Goal: Check status: Check status

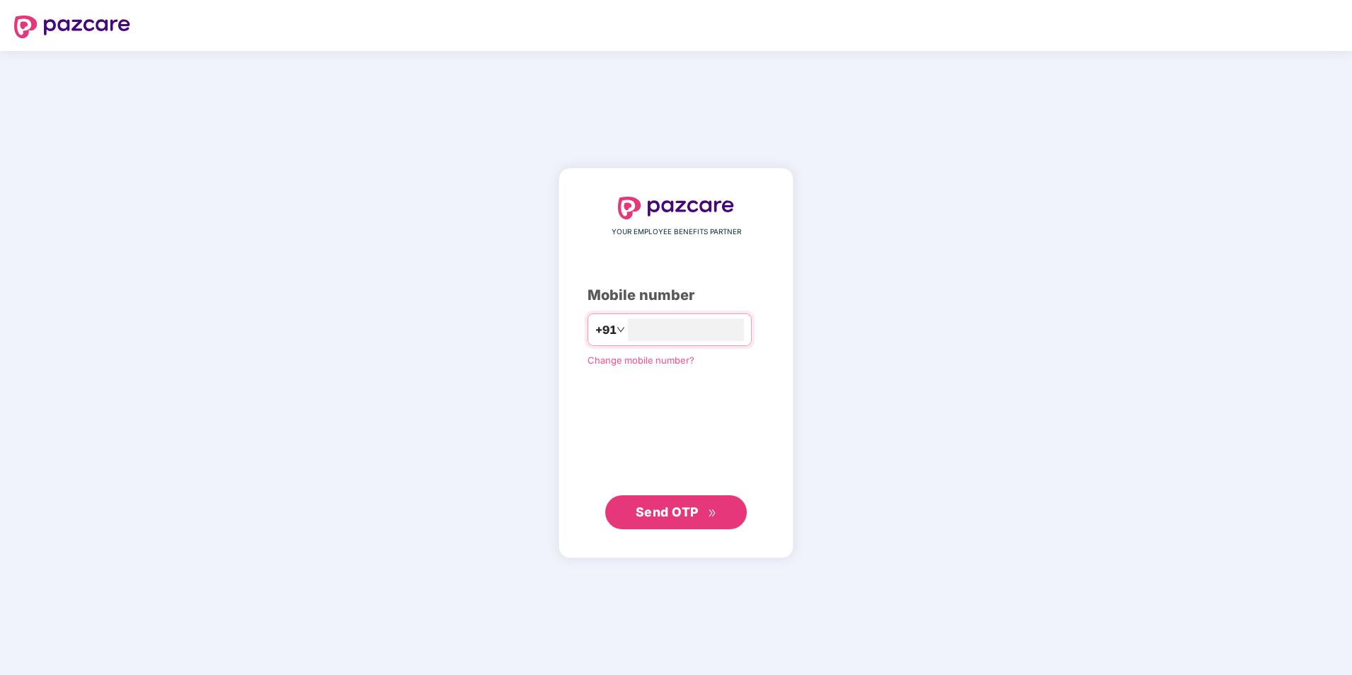
type input "**********"
click at [679, 515] on span "Send OTP" at bounding box center [667, 511] width 63 height 15
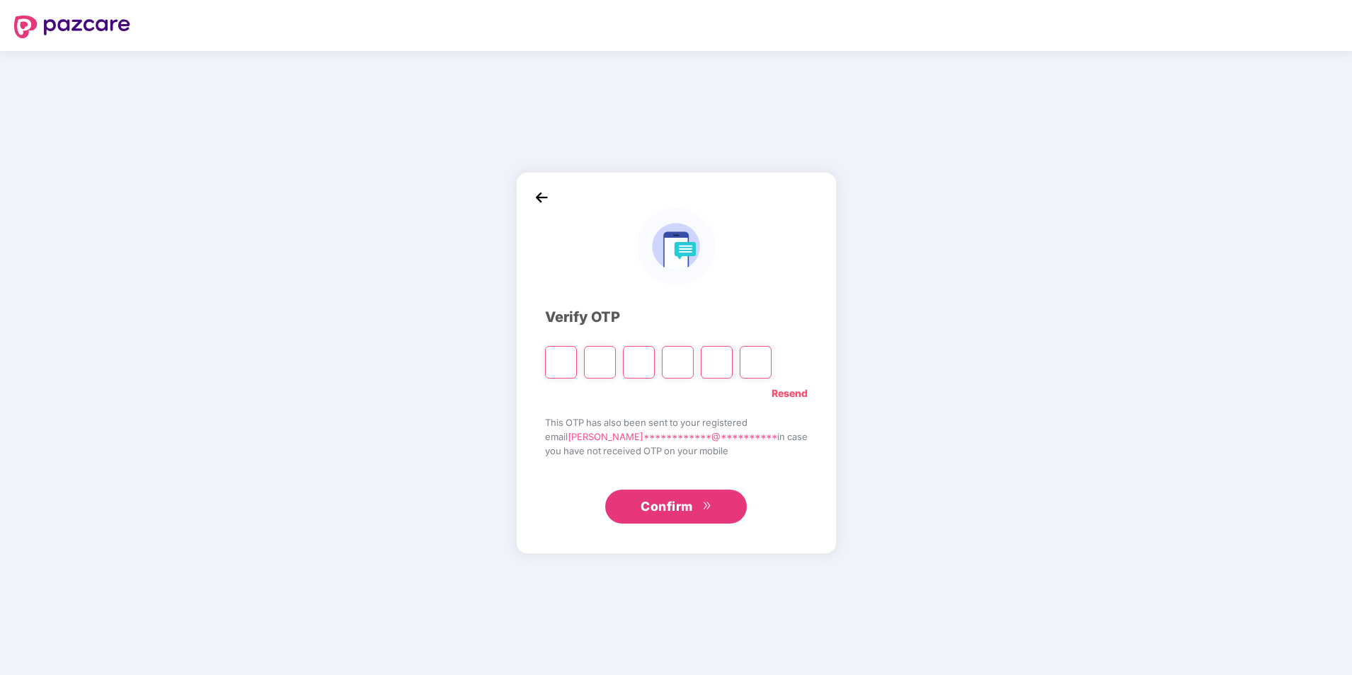
type input "*"
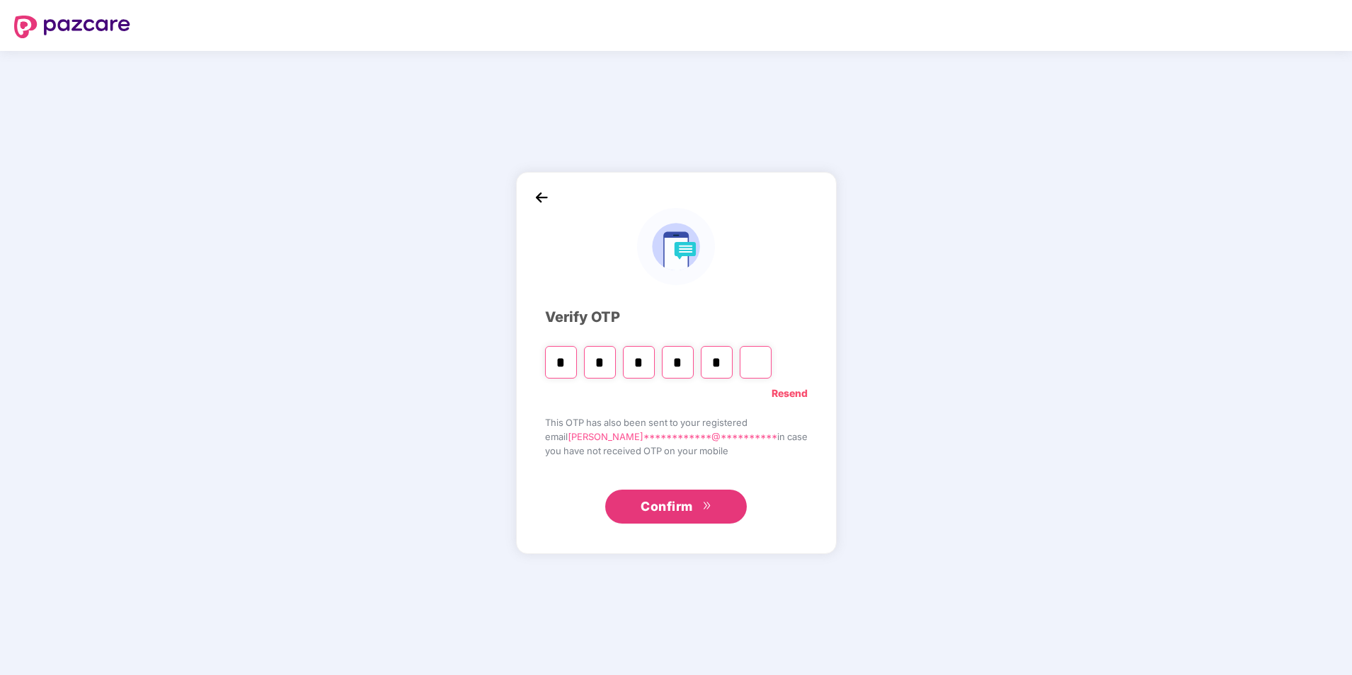
type input "*"
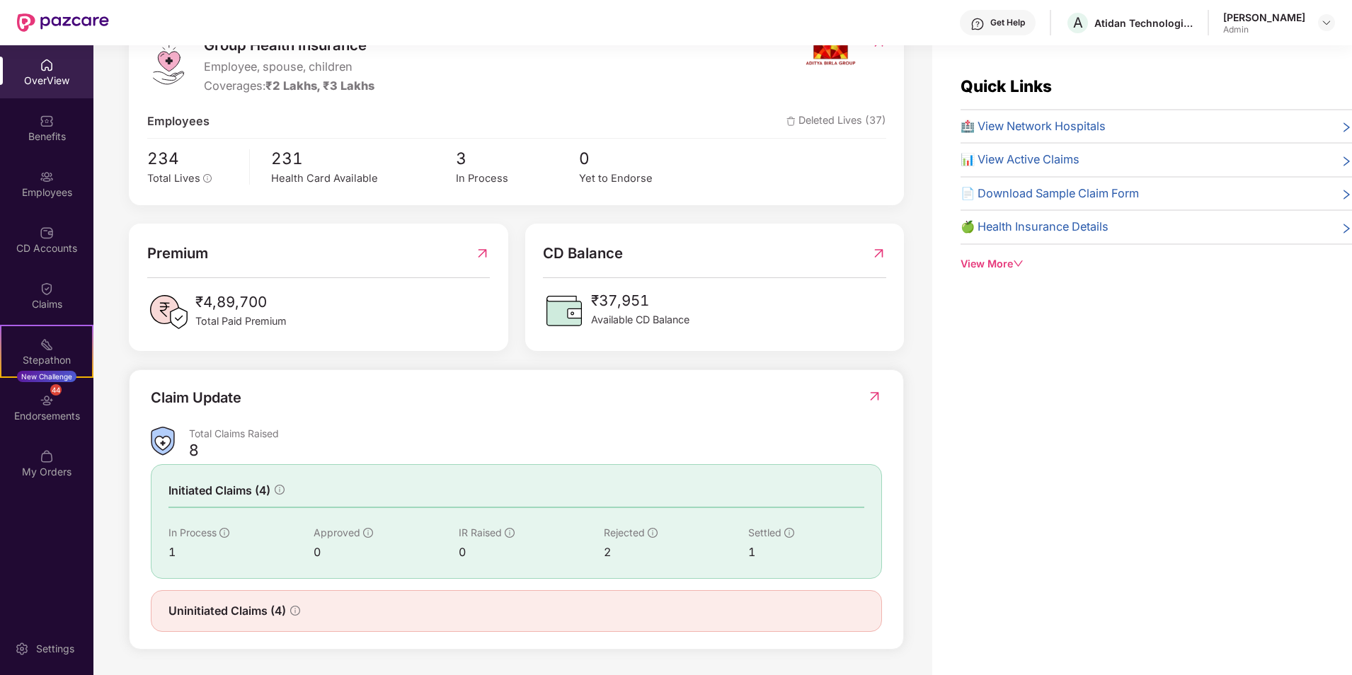
scroll to position [45, 0]
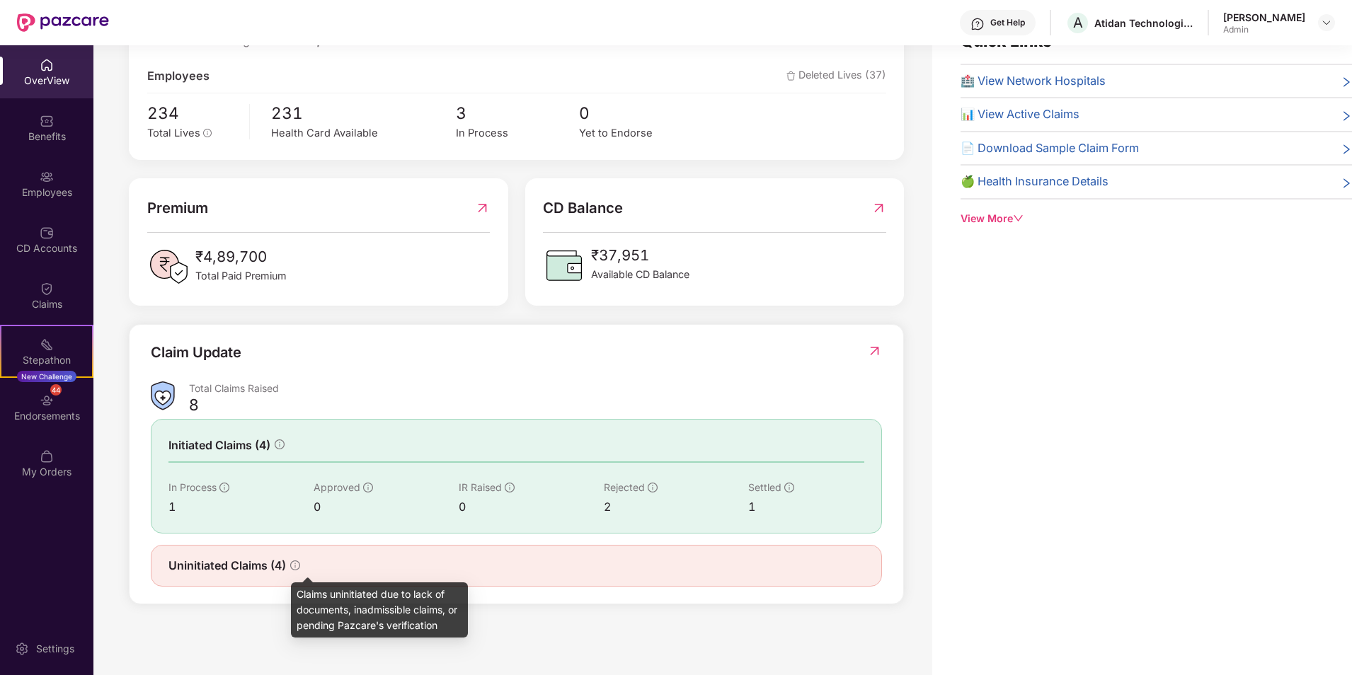
click at [296, 564] on icon "info-circle" at bounding box center [295, 565] width 1 height 5
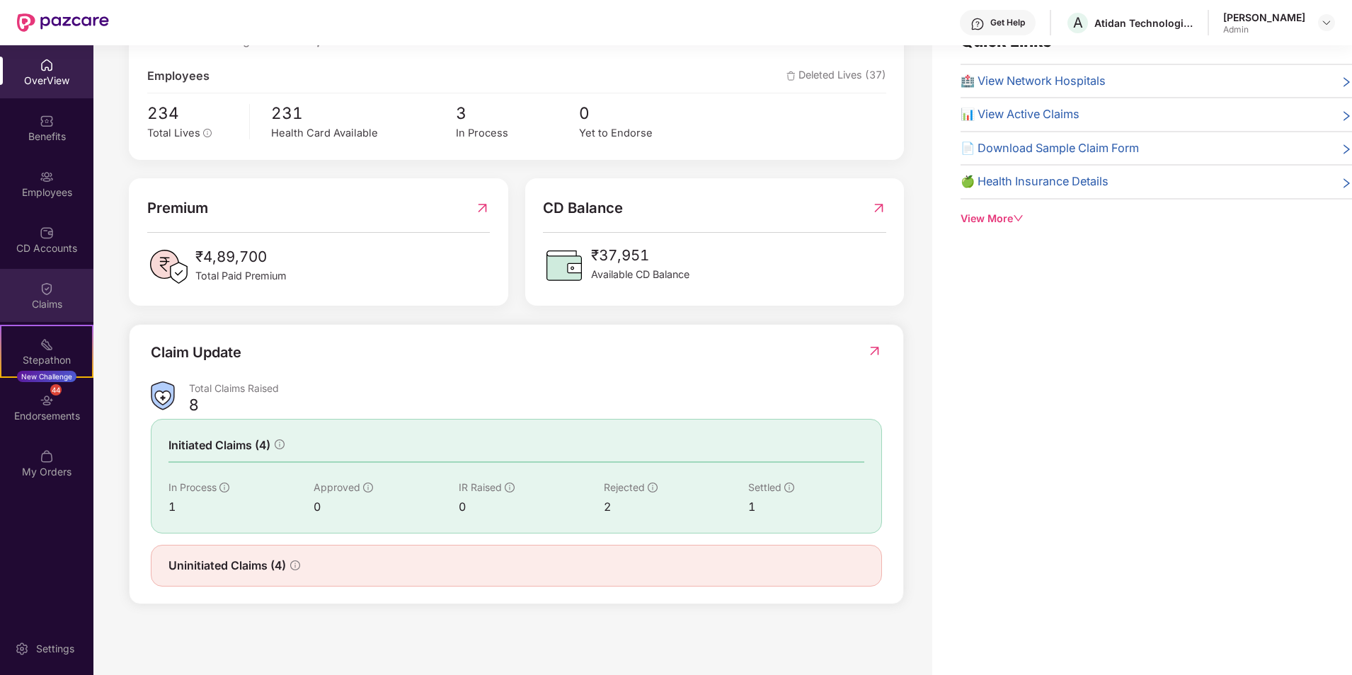
click at [37, 299] on div "Claims" at bounding box center [46, 304] width 93 height 14
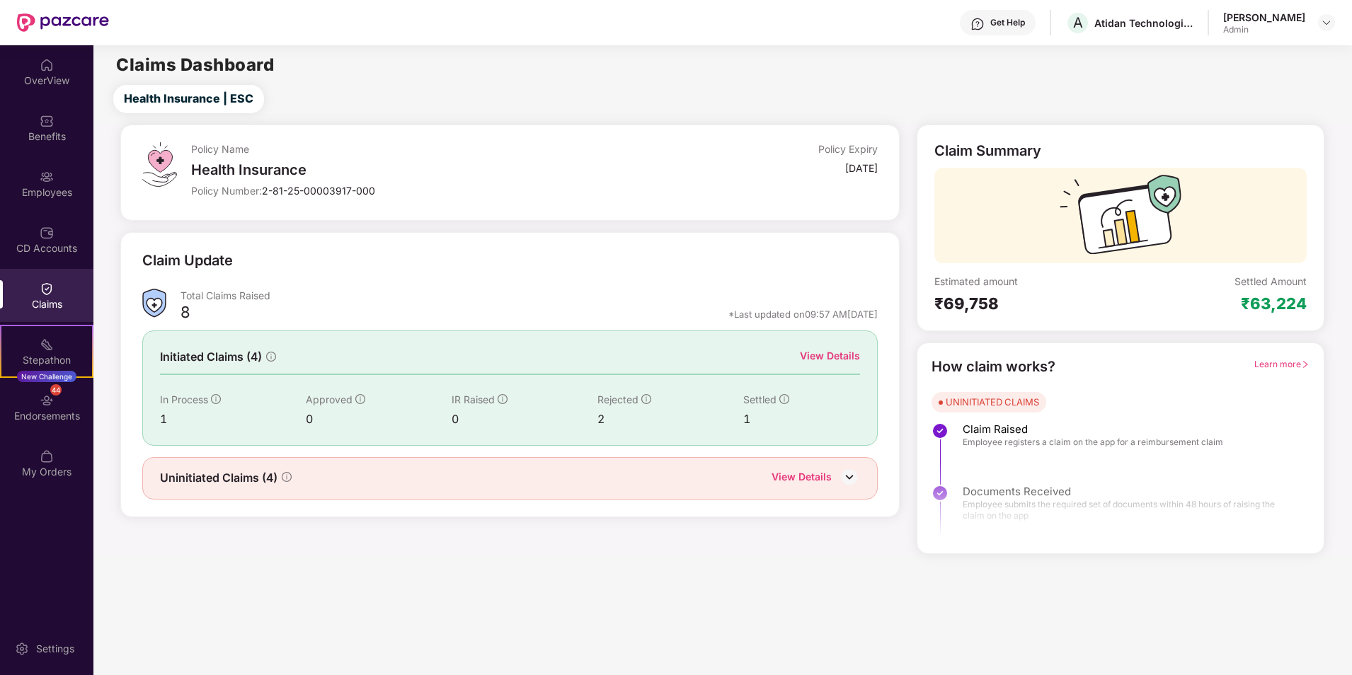
click at [830, 360] on div "View Details" at bounding box center [830, 356] width 60 height 16
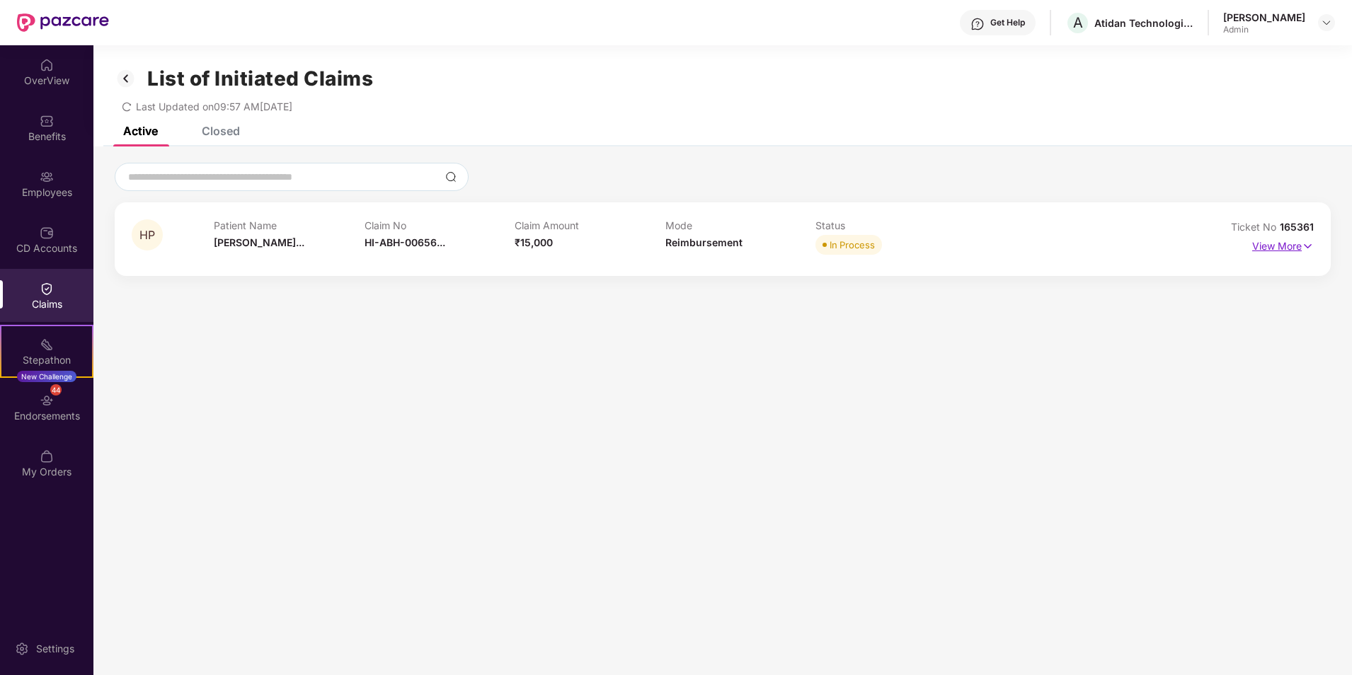
click at [1260, 244] on p "View More" at bounding box center [1283, 244] width 62 height 19
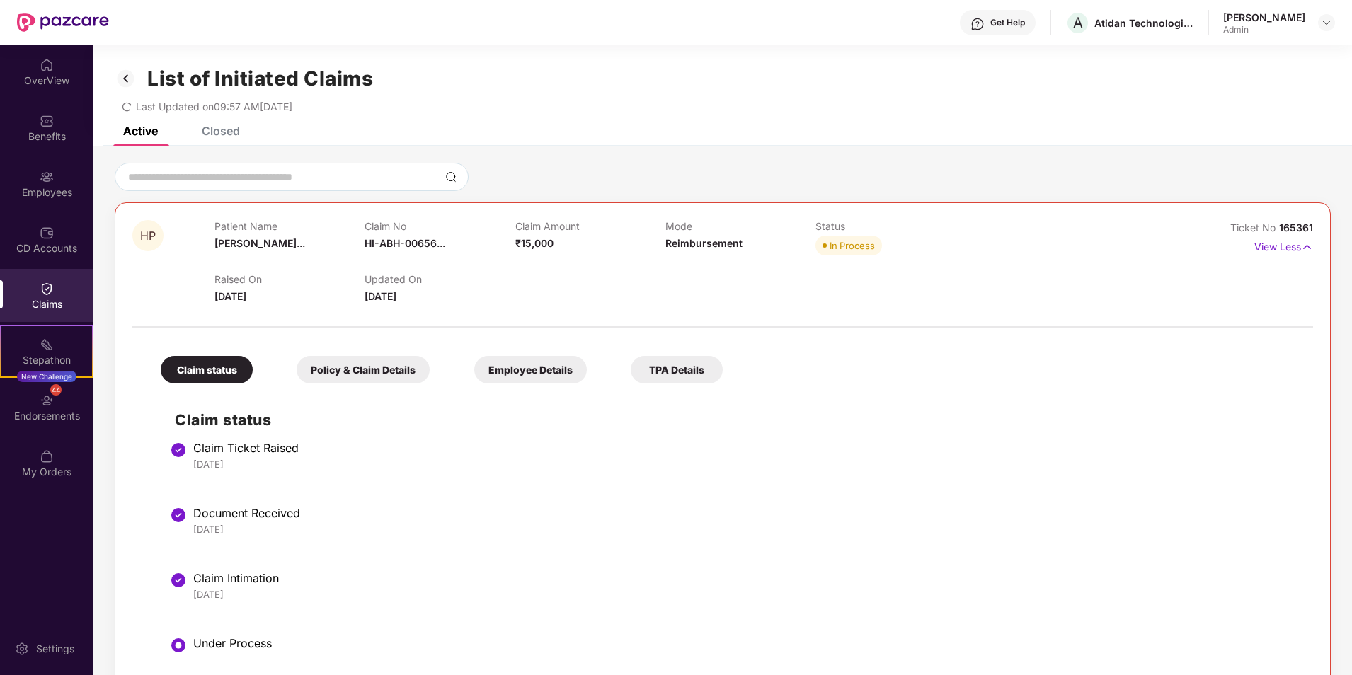
click at [125, 74] on img at bounding box center [126, 79] width 23 height 24
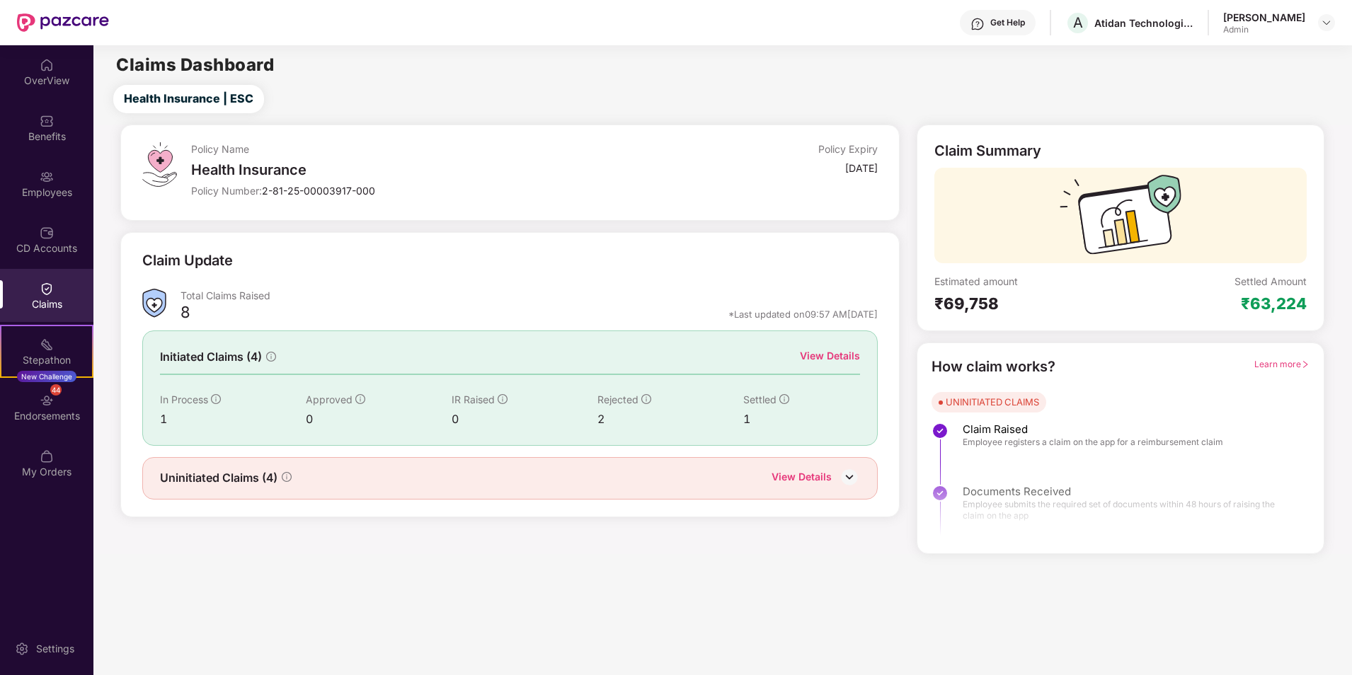
click at [826, 479] on div "View Details" at bounding box center [802, 478] width 60 height 18
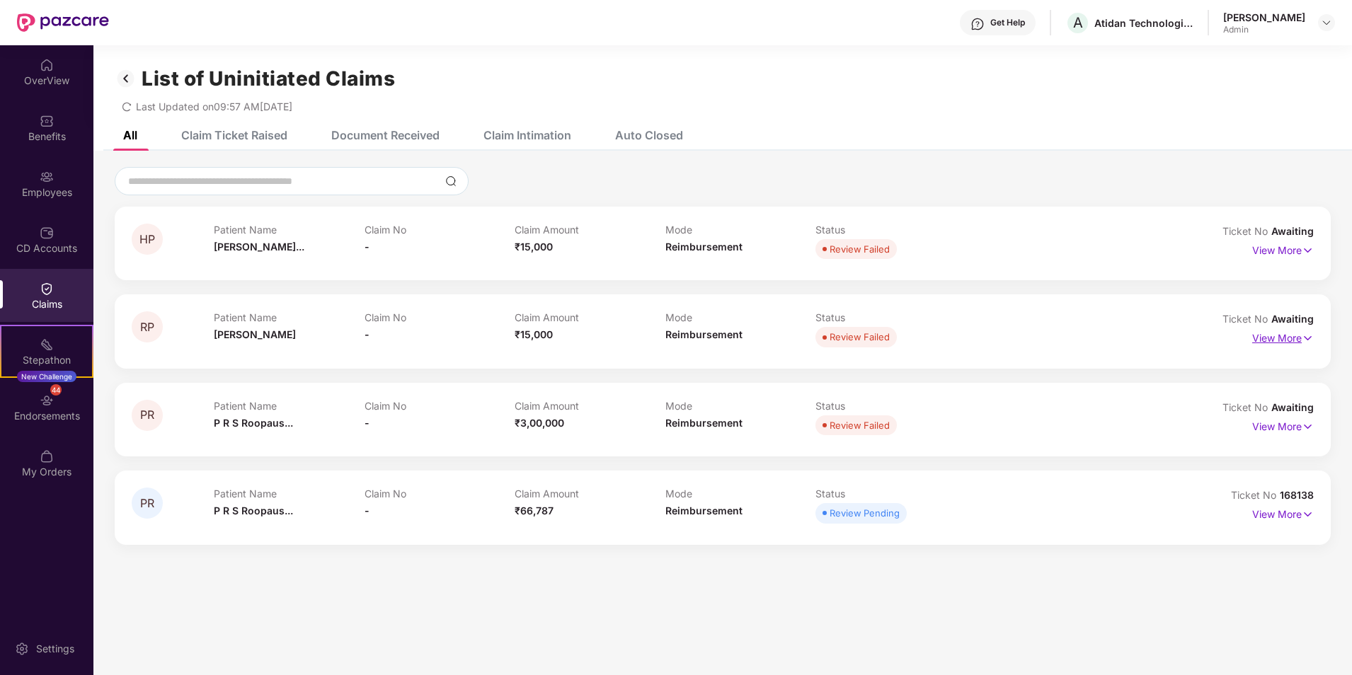
click at [1262, 338] on p "View More" at bounding box center [1283, 336] width 62 height 19
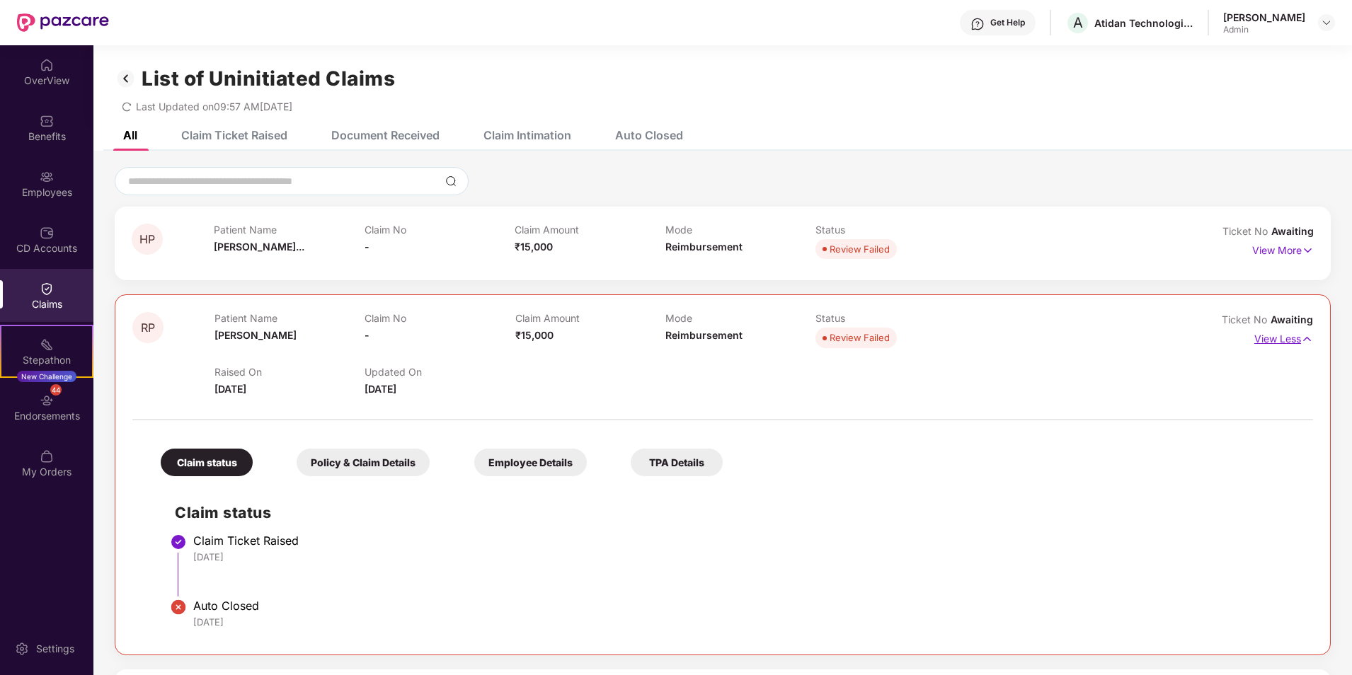
click at [1280, 339] on p "View Less" at bounding box center [1284, 337] width 59 height 19
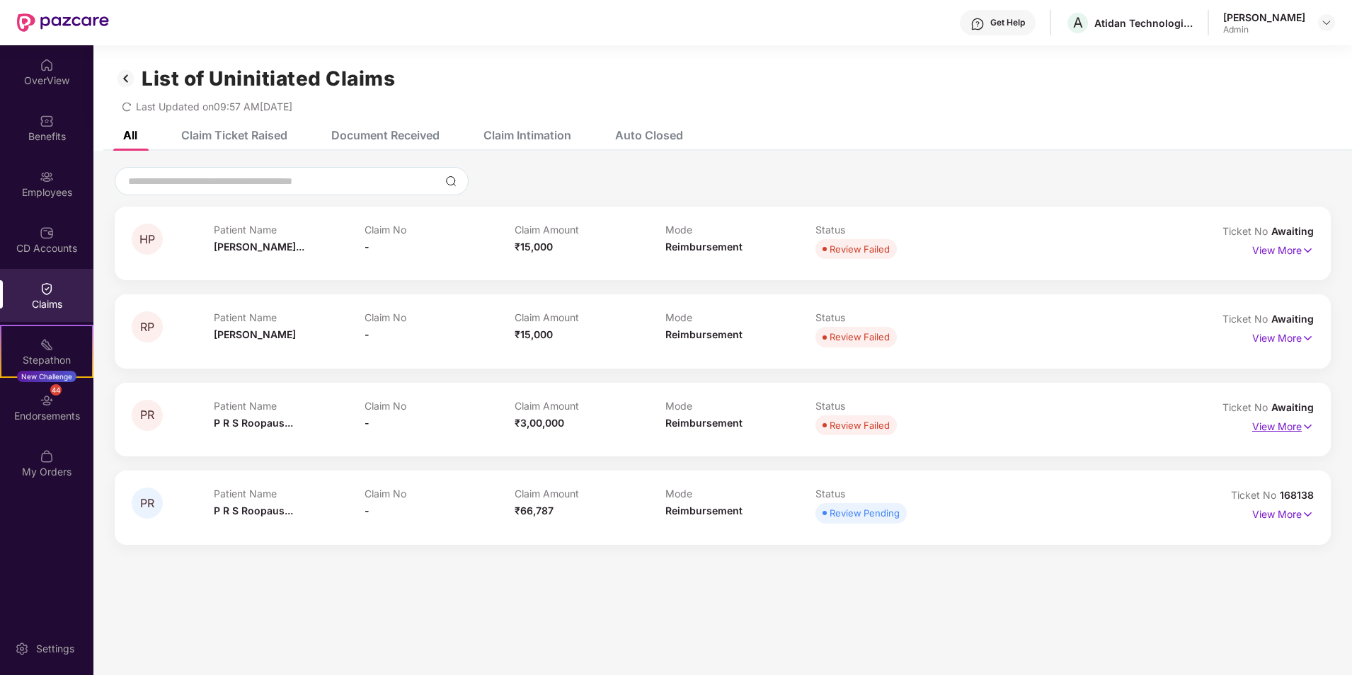
click at [1290, 428] on p "View More" at bounding box center [1283, 425] width 62 height 19
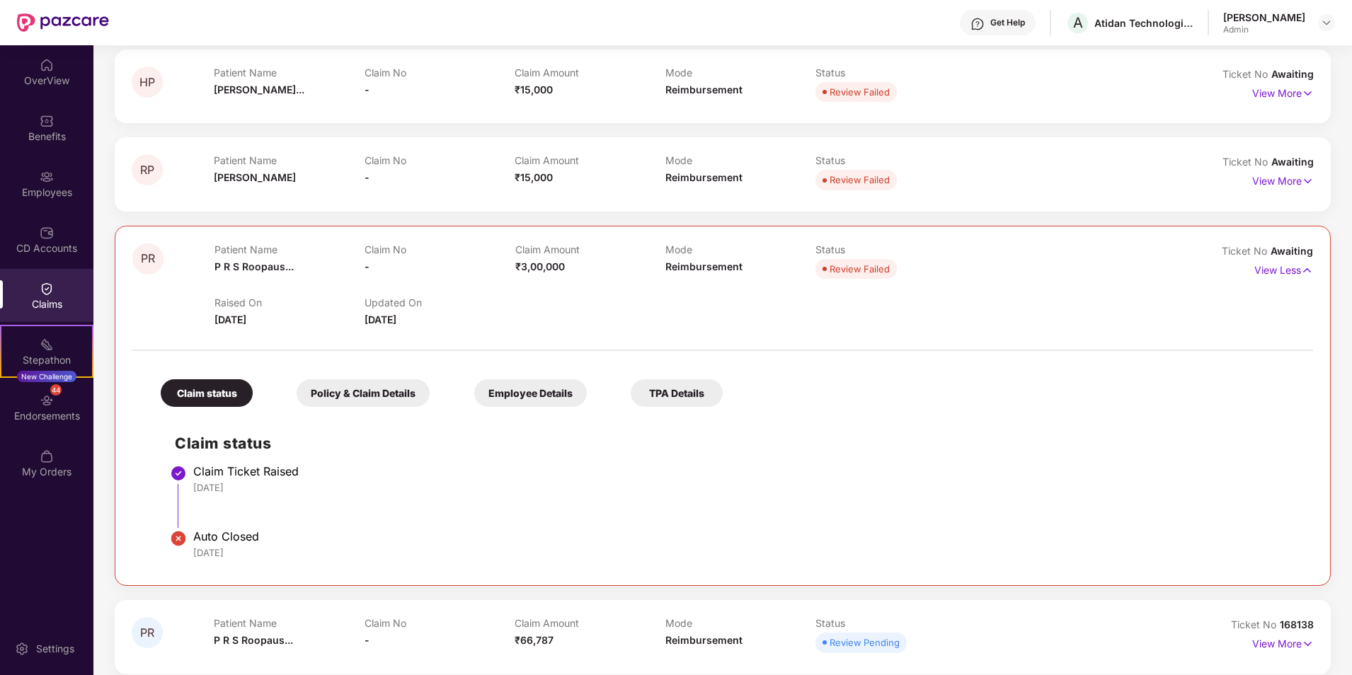
scroll to position [171, 0]
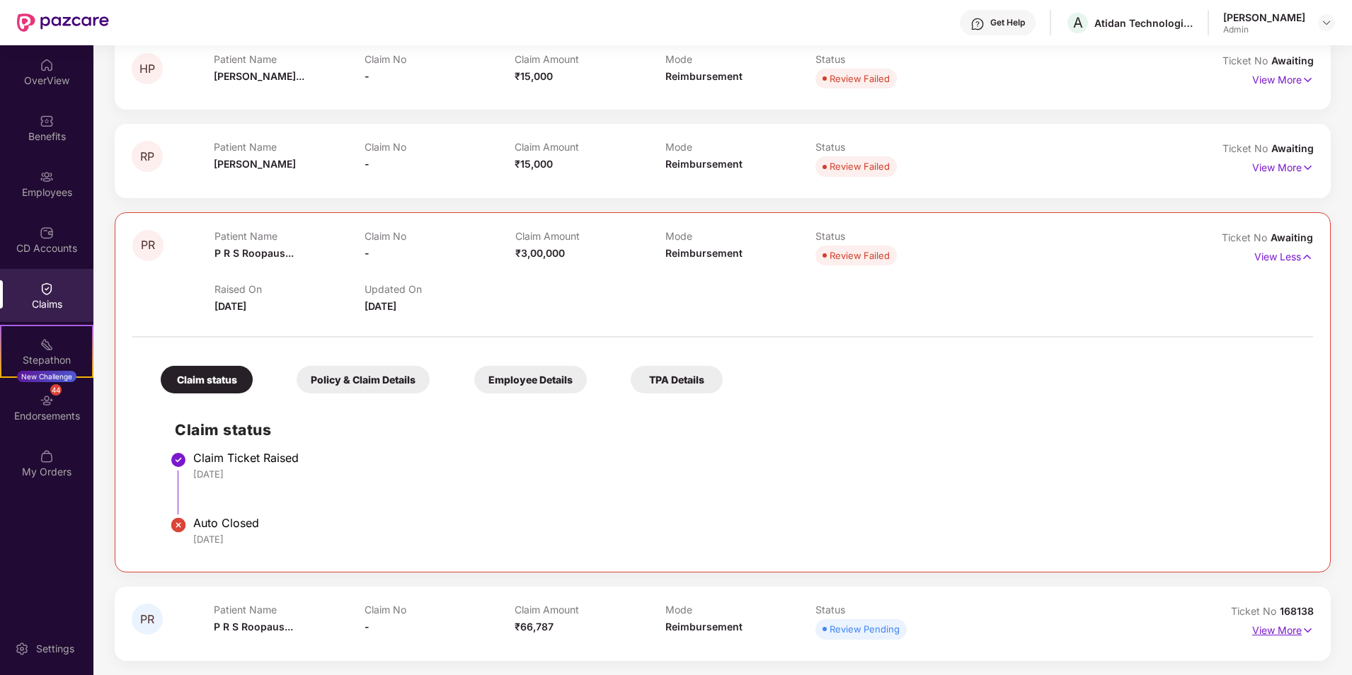
click at [1287, 627] on p "View More" at bounding box center [1283, 628] width 62 height 19
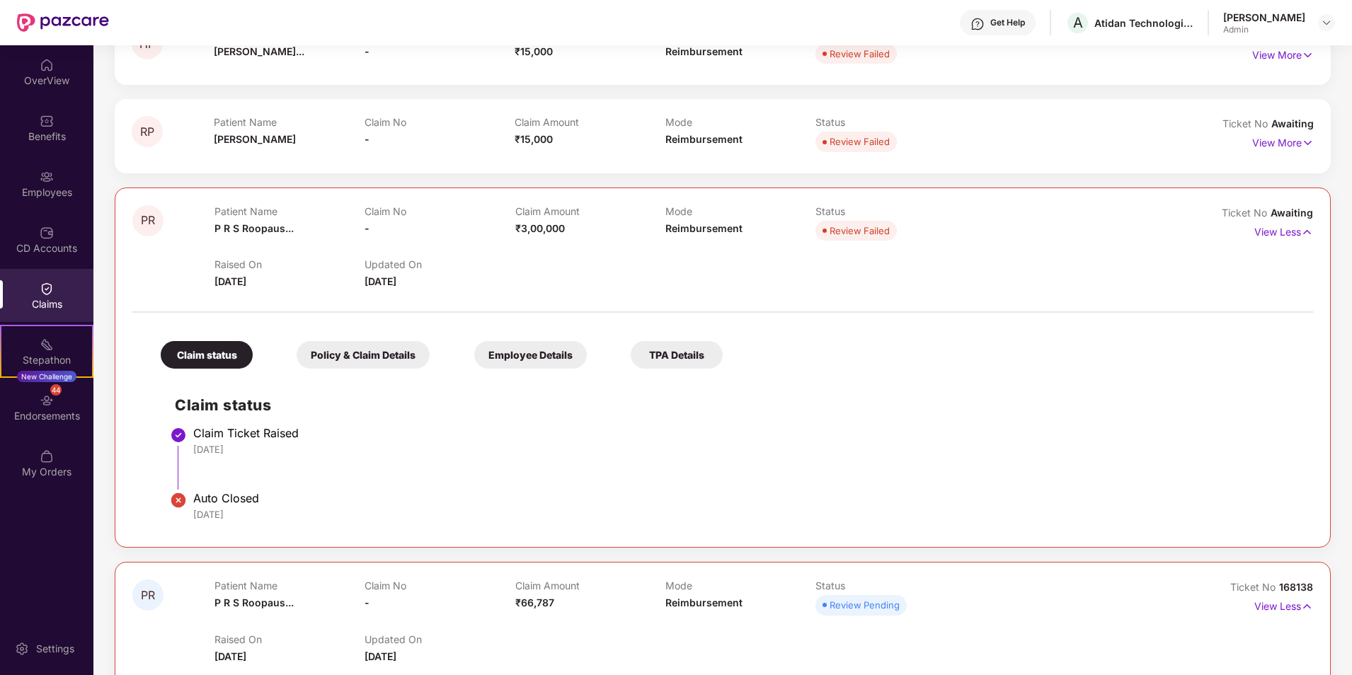
scroll to position [169, 0]
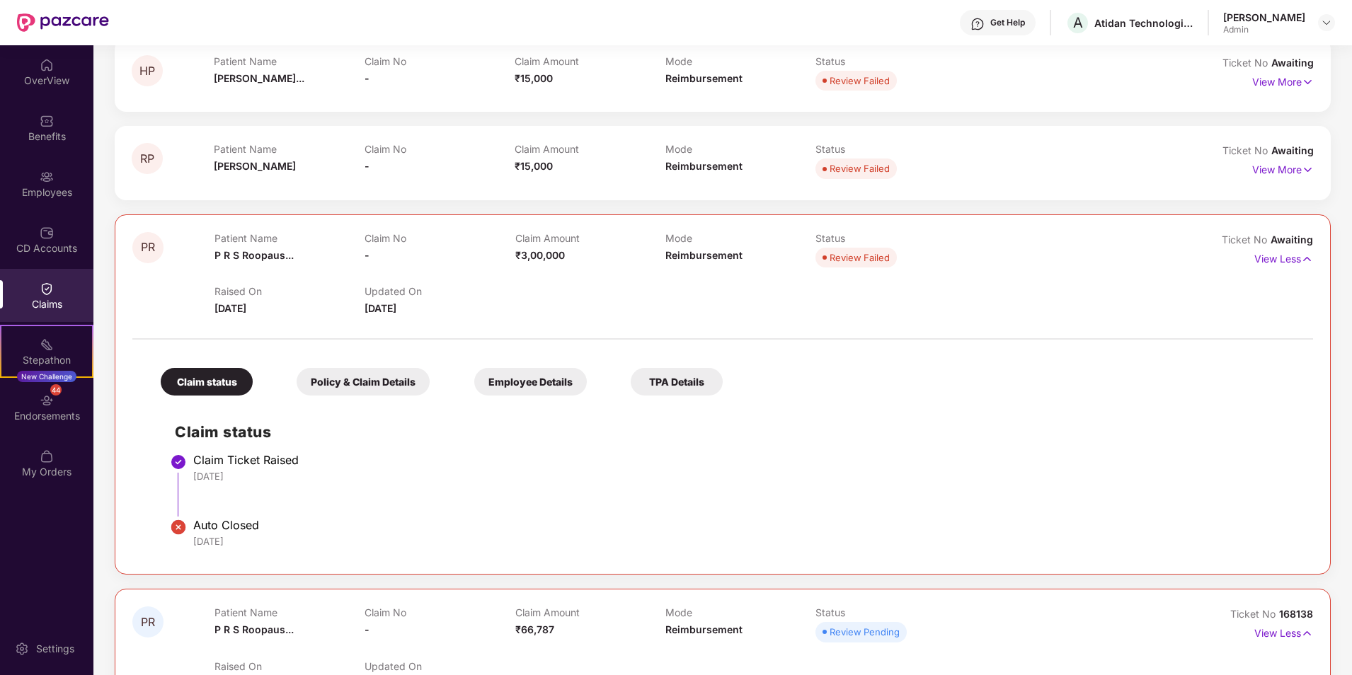
click at [374, 379] on div "Policy & Claim Details" at bounding box center [363, 382] width 133 height 28
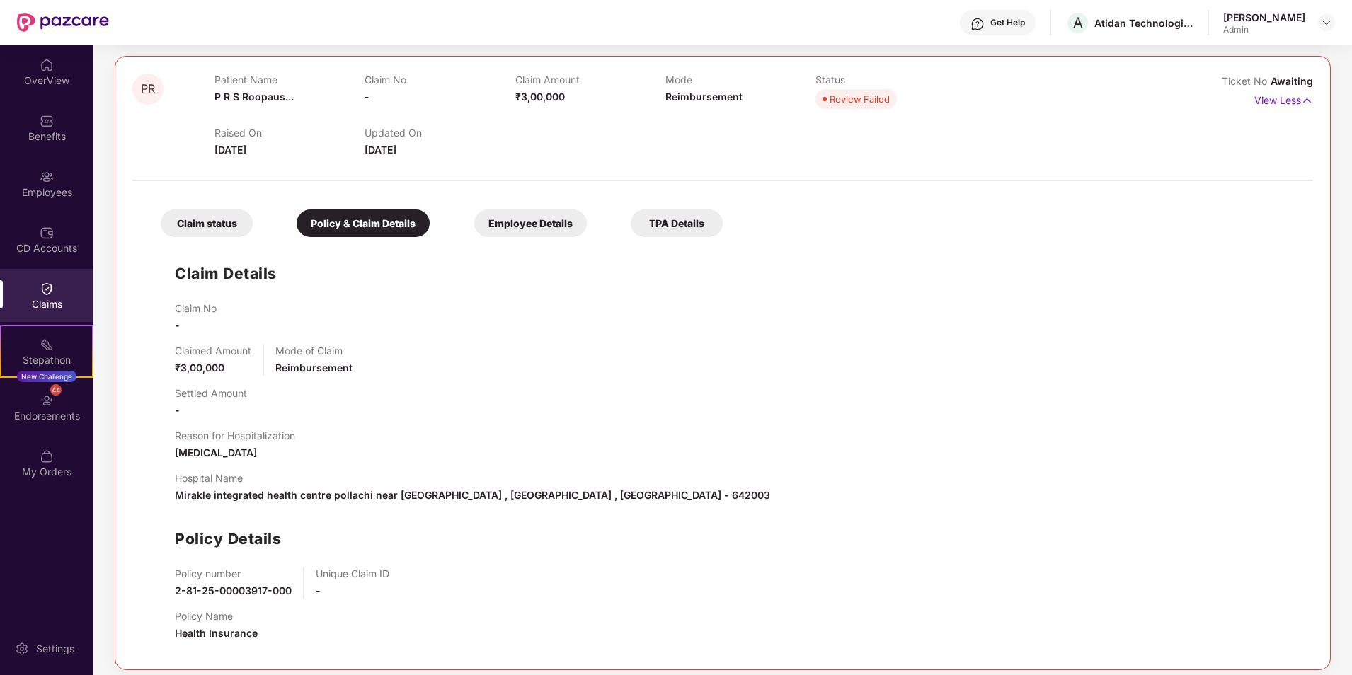
scroll to position [310, 0]
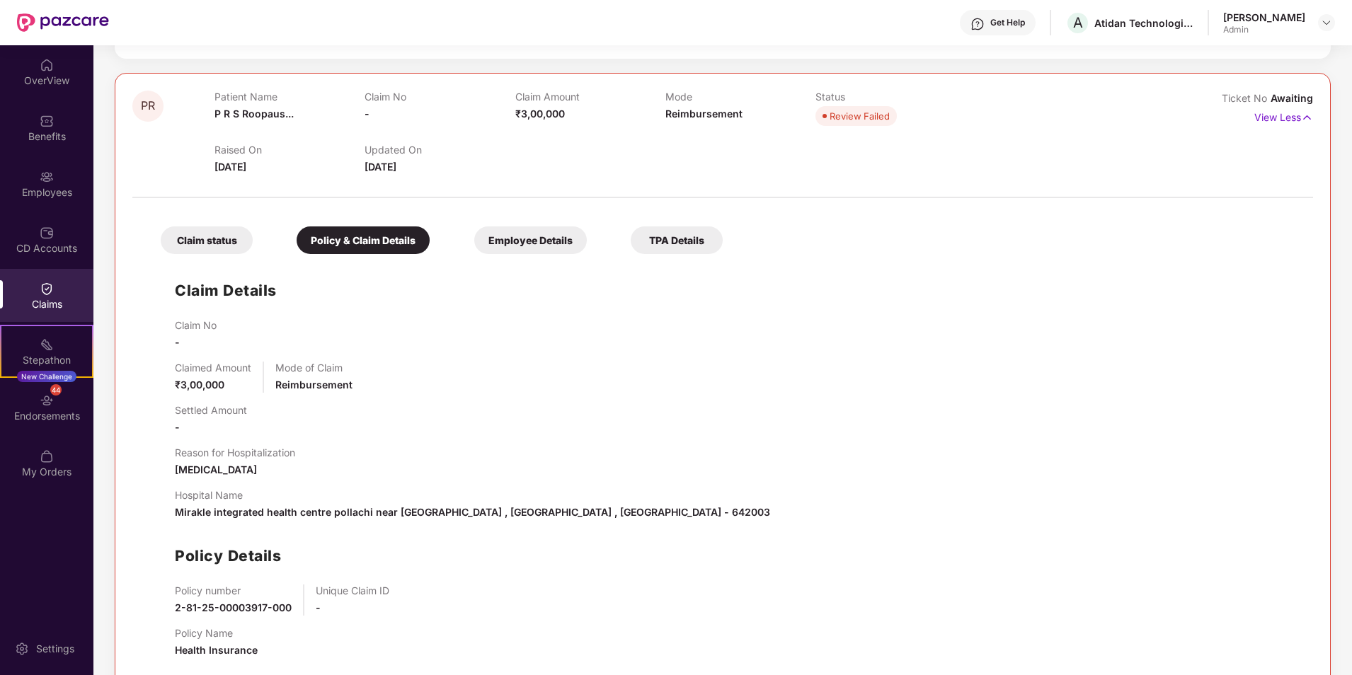
click at [536, 251] on div "Employee Details" at bounding box center [530, 241] width 113 height 28
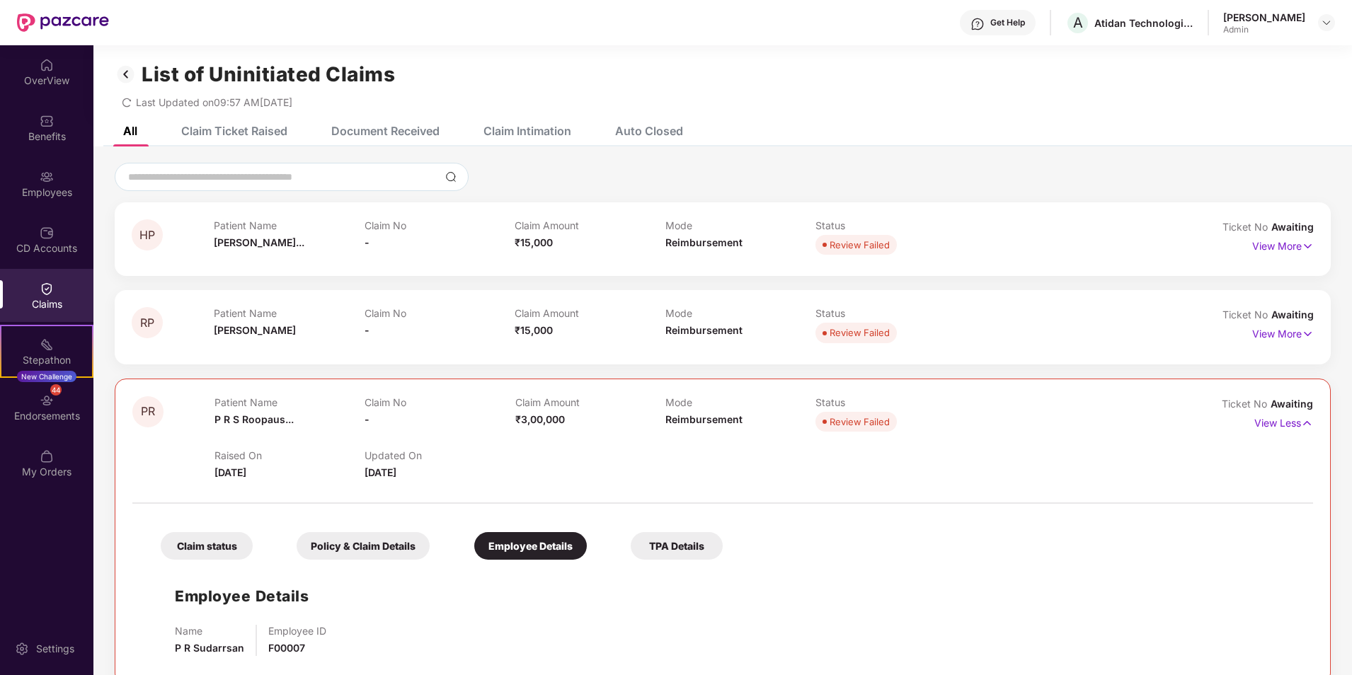
scroll to position [0, 0]
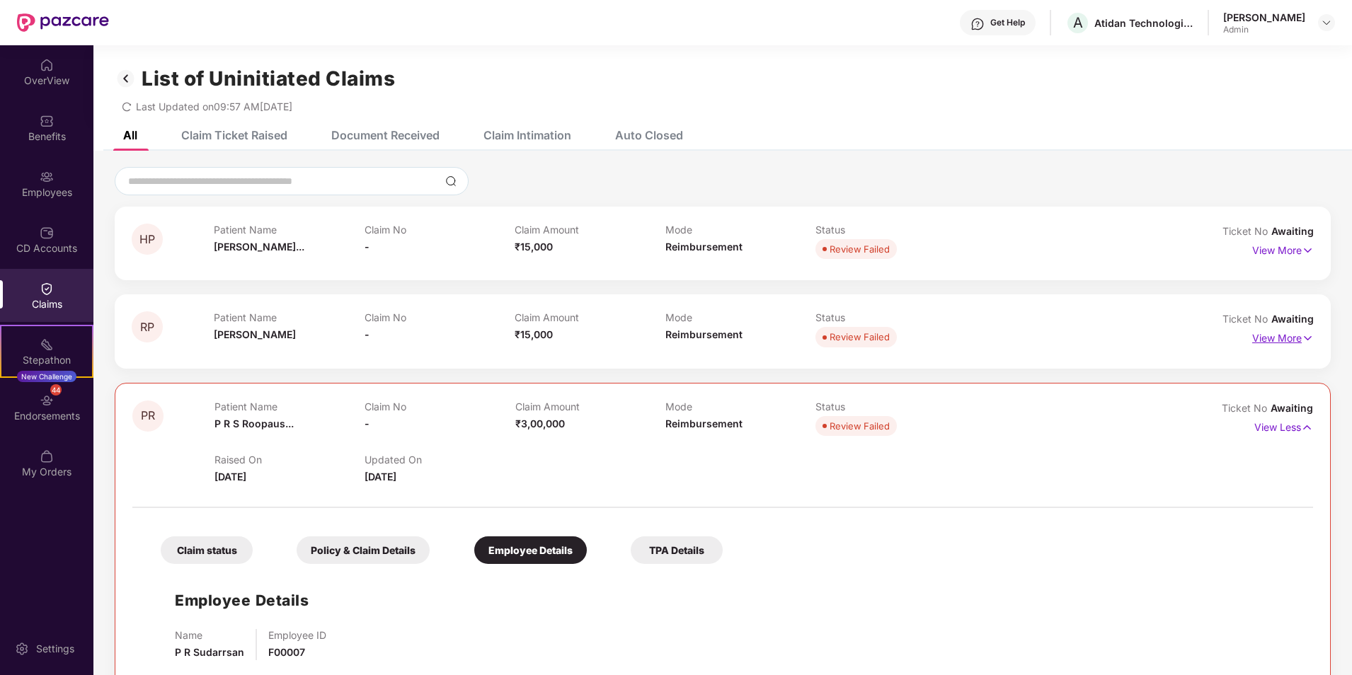
click at [1264, 336] on p "View More" at bounding box center [1283, 336] width 62 height 19
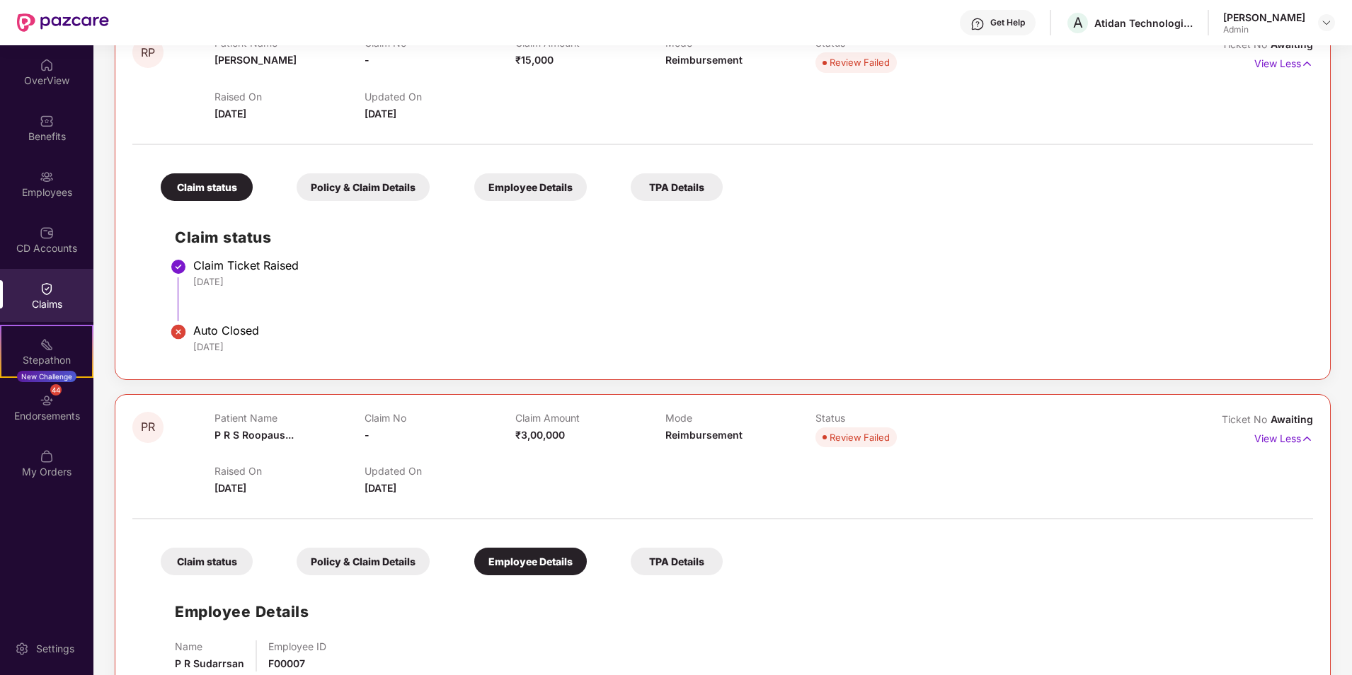
scroll to position [283, 0]
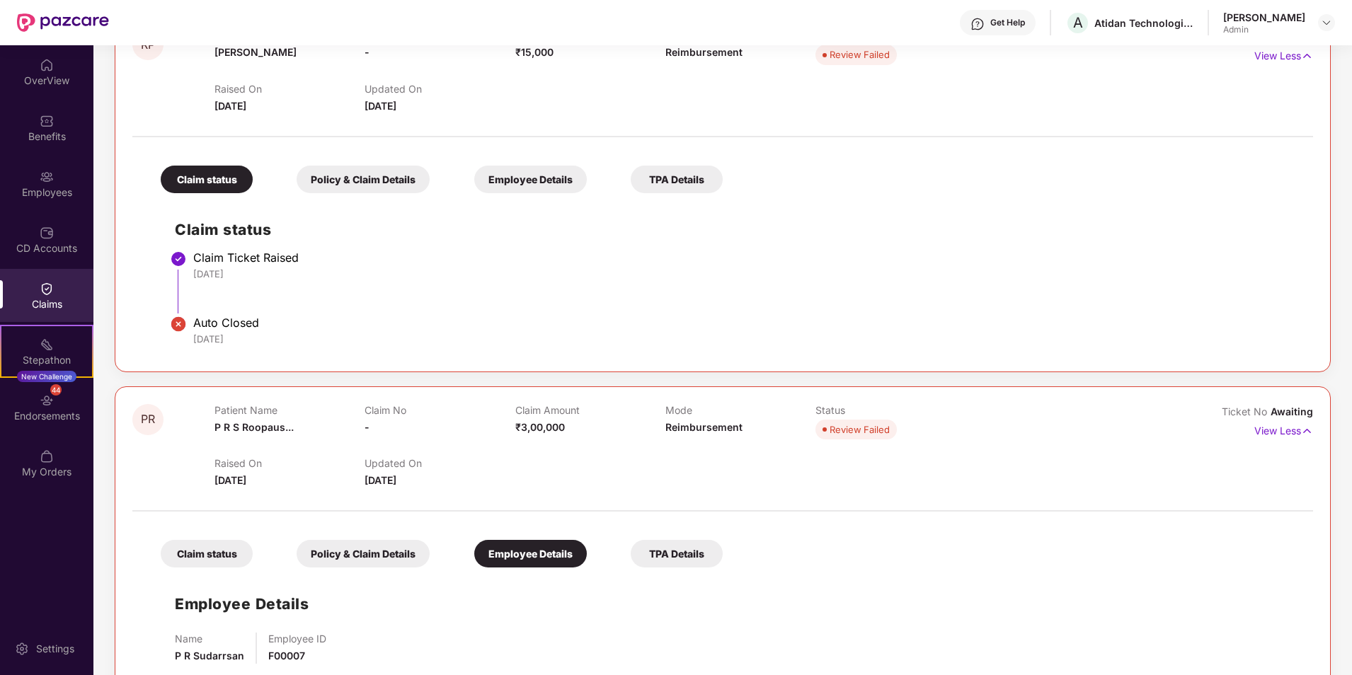
click at [345, 179] on div "Policy & Claim Details" at bounding box center [363, 180] width 133 height 28
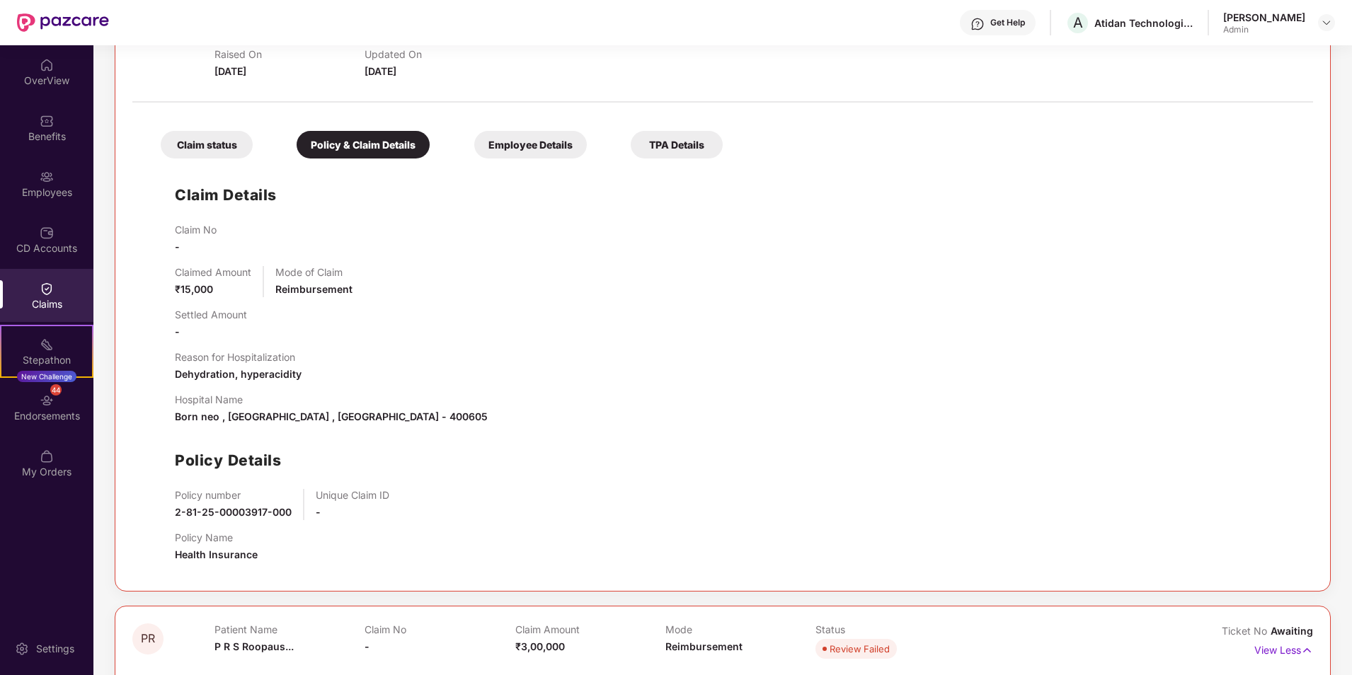
scroll to position [142, 0]
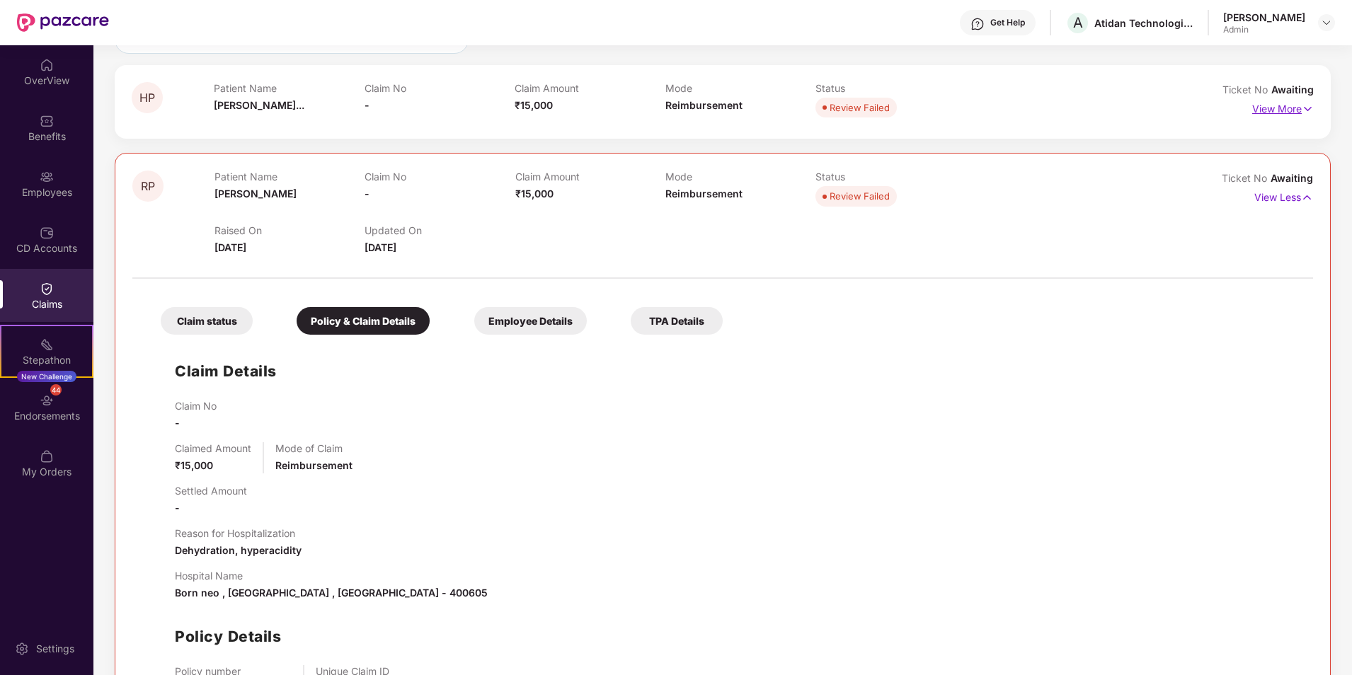
click at [1276, 111] on p "View More" at bounding box center [1283, 107] width 62 height 19
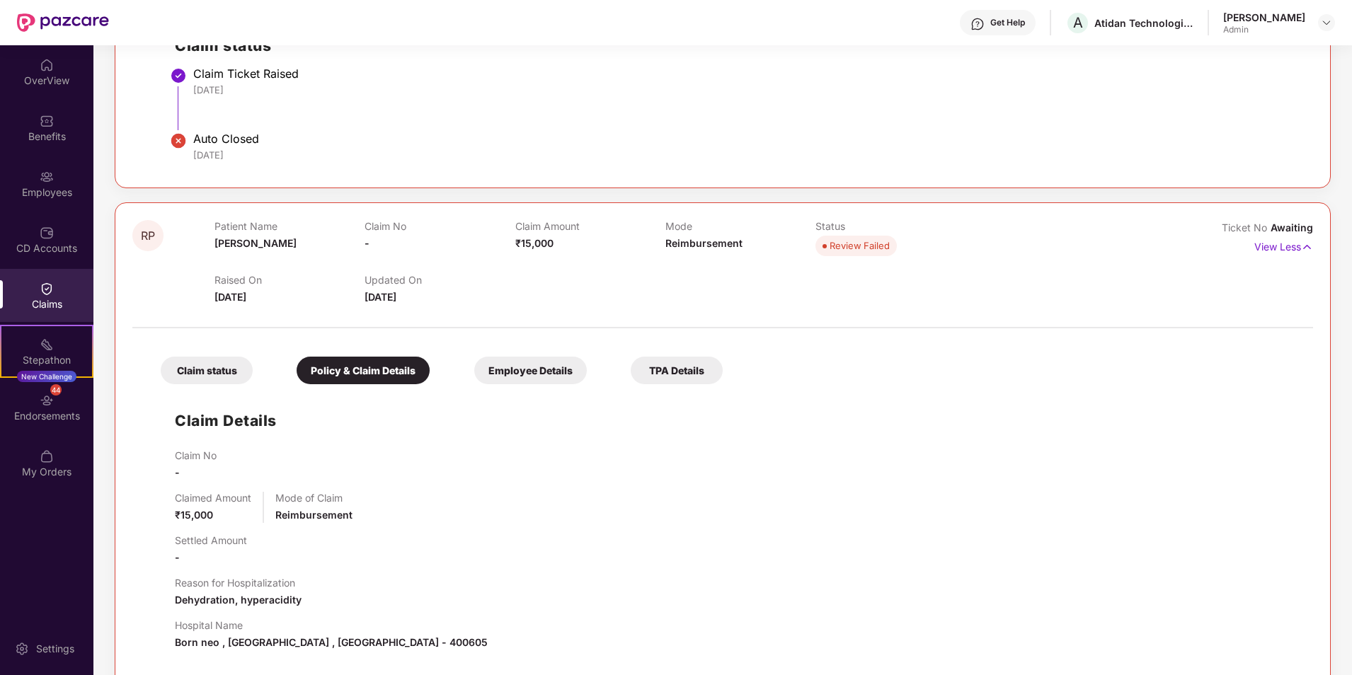
scroll to position [354, 0]
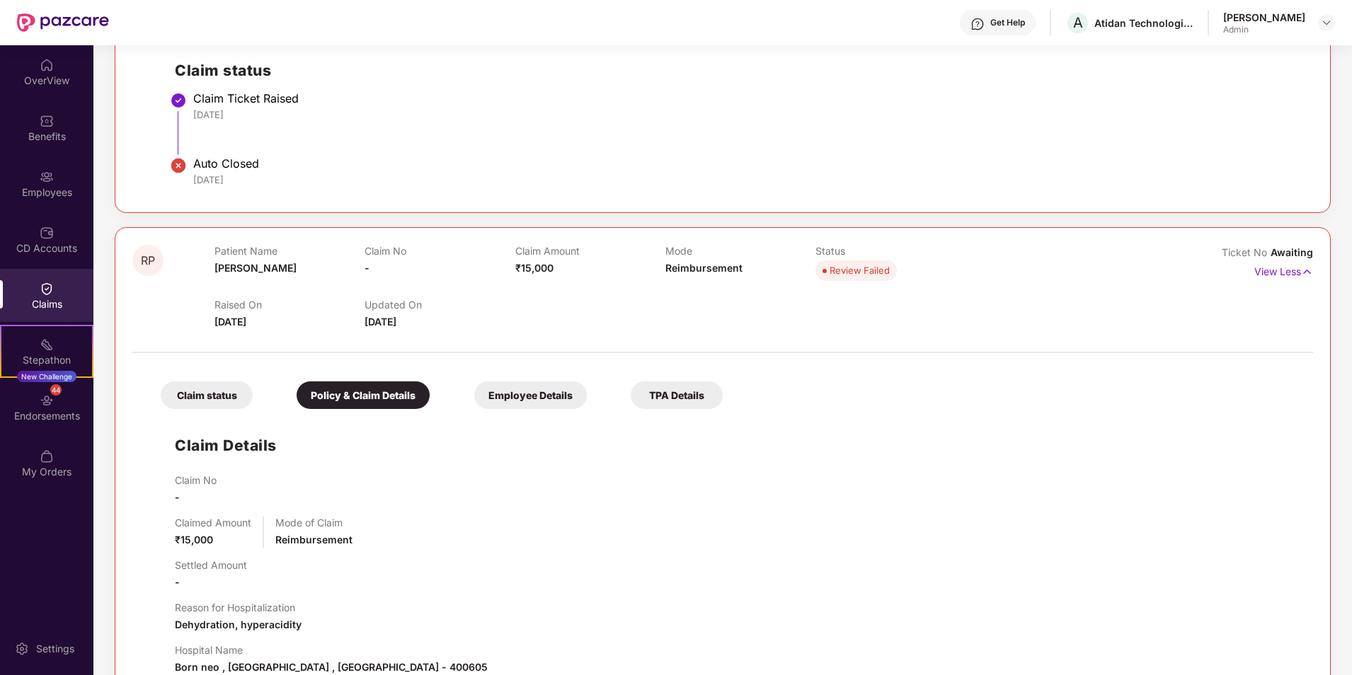
click at [179, 393] on div "Claim status" at bounding box center [207, 396] width 92 height 28
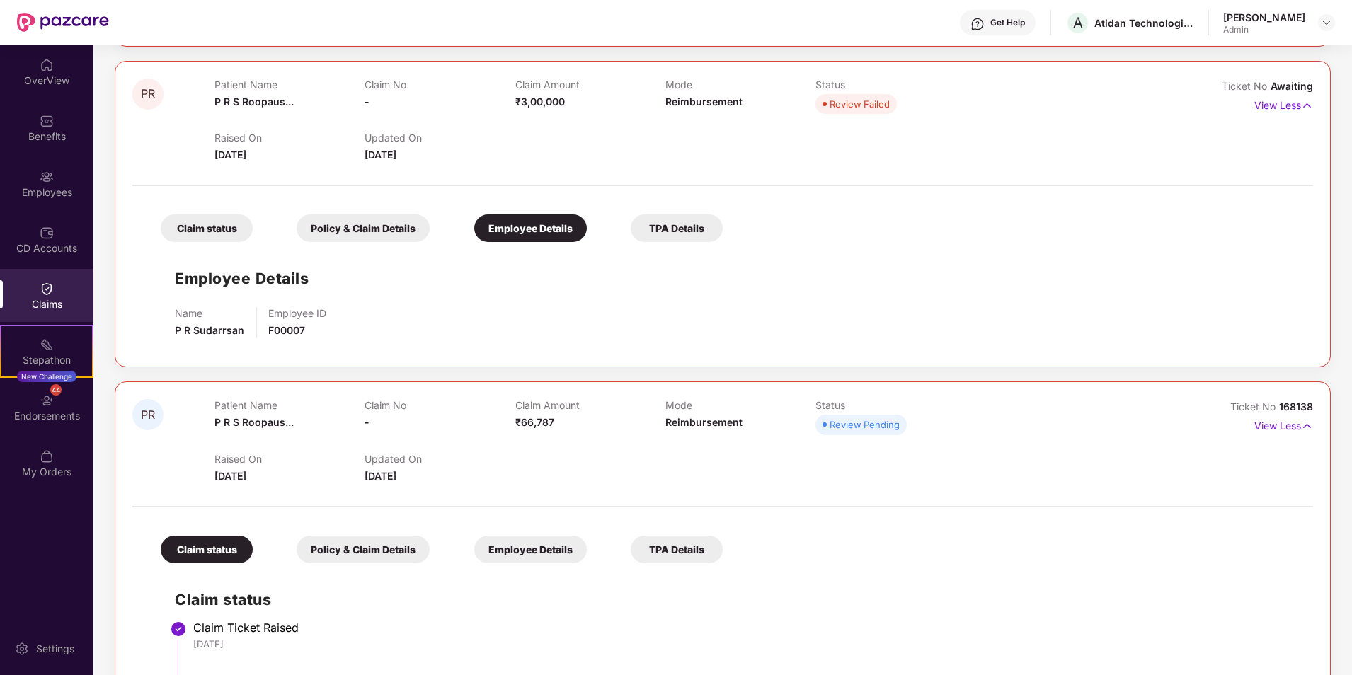
scroll to position [920, 0]
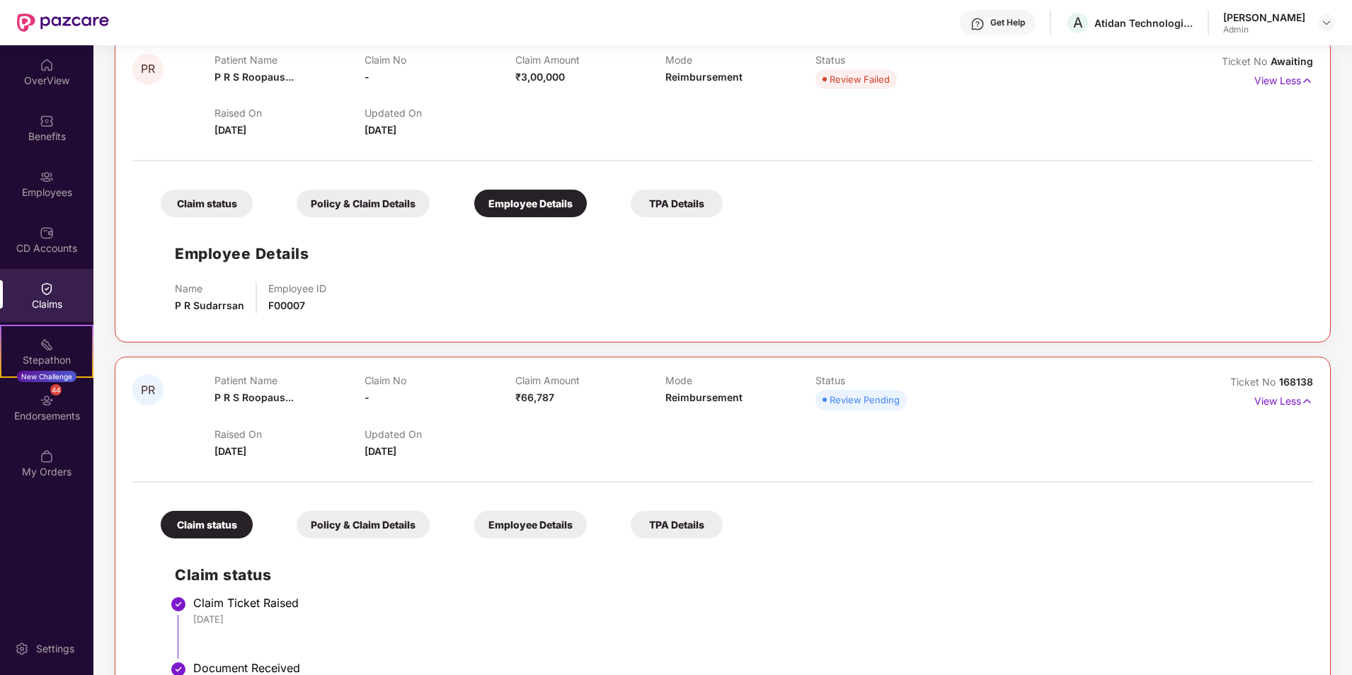
click at [218, 202] on div "Claim status" at bounding box center [207, 204] width 92 height 28
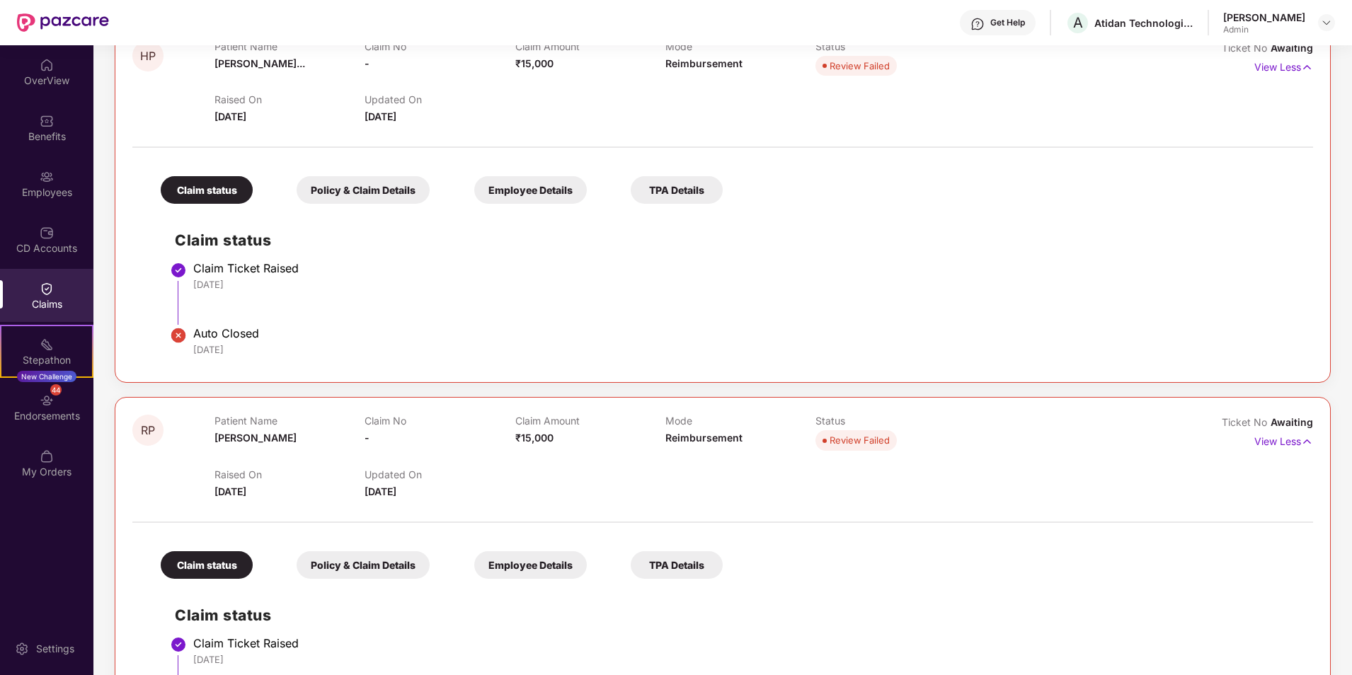
scroll to position [71, 0]
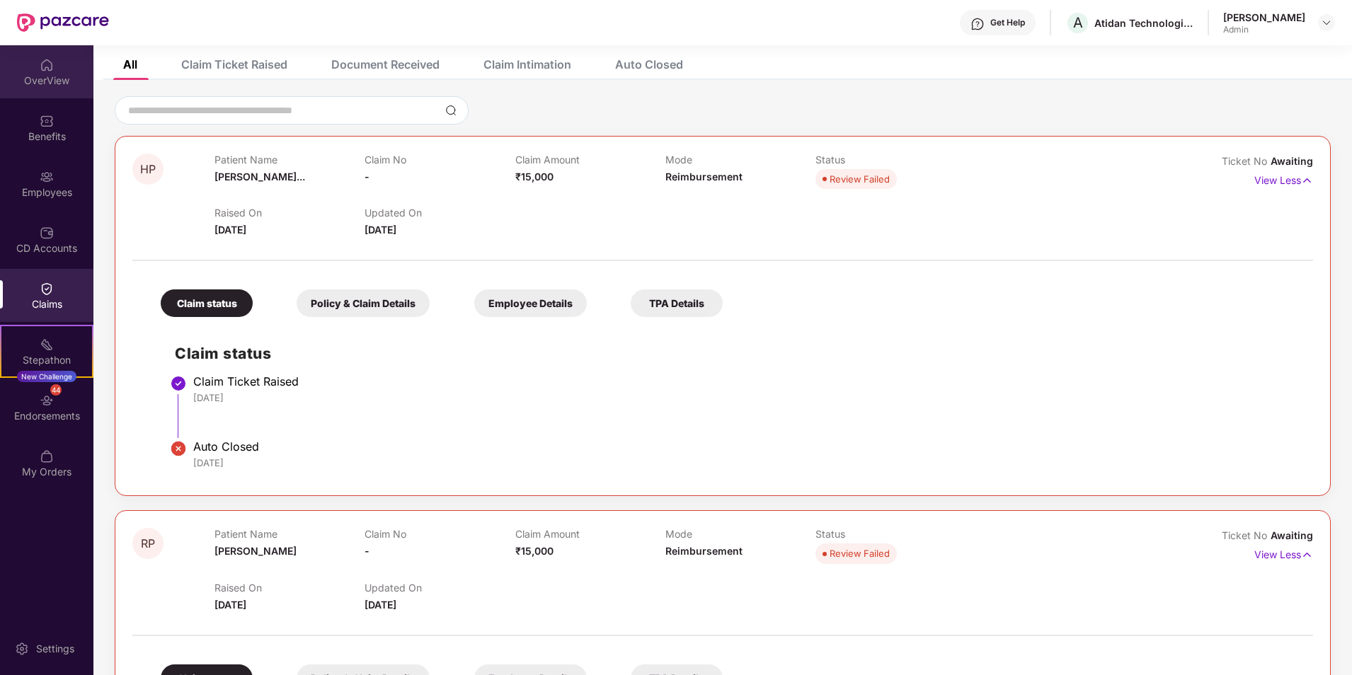
click at [40, 76] on div "OverView" at bounding box center [46, 81] width 93 height 14
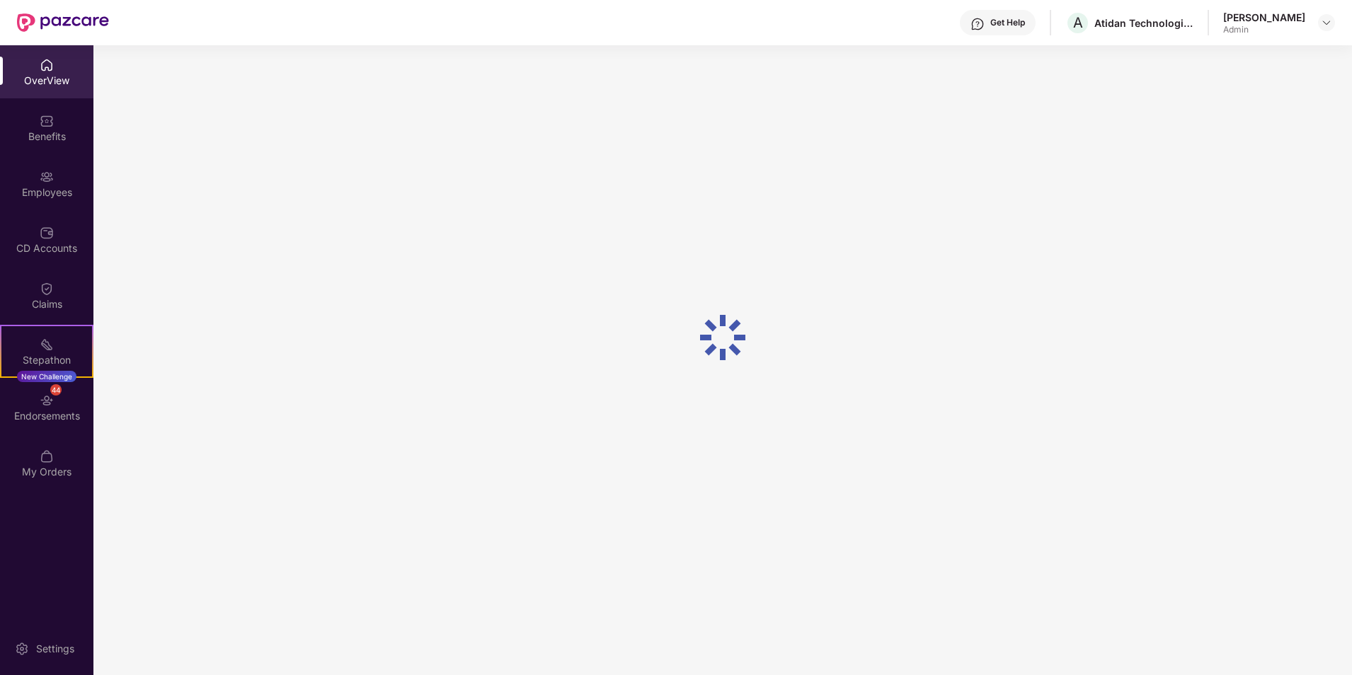
scroll to position [45, 0]
